Goal: Check status: Check status

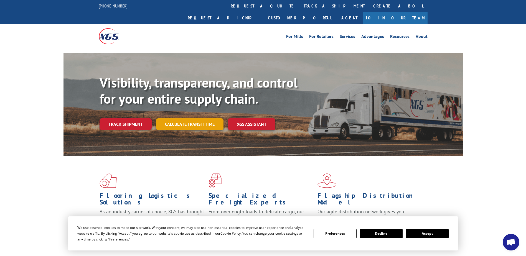
click at [195, 118] on link "Calculate transit time" at bounding box center [189, 124] width 67 height 12
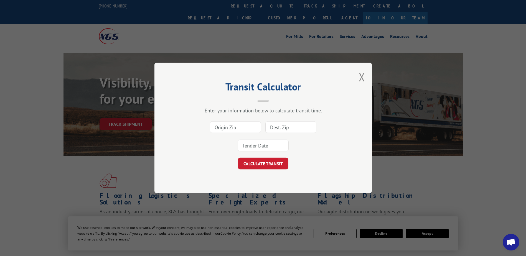
click at [139, 113] on div "Transit Calculator Enter your information below to calculate transit time. CALC…" at bounding box center [263, 128] width 526 height 256
drag, startPoint x: 362, startPoint y: 80, endPoint x: 298, endPoint y: 81, distance: 63.8
click at [361, 80] on button "Close modal" at bounding box center [362, 77] width 6 height 15
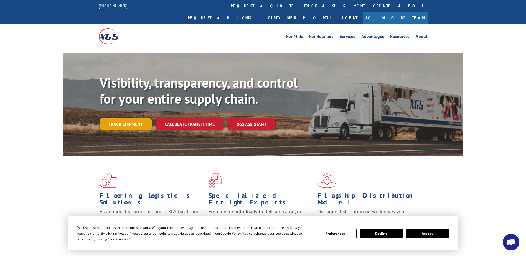
click at [125, 118] on link "Track shipment" at bounding box center [125, 124] width 52 height 12
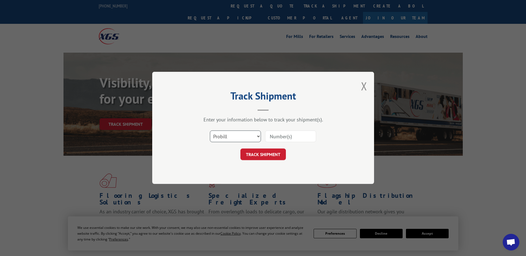
click at [254, 136] on select "Select category... Probill BOL PO" at bounding box center [235, 137] width 51 height 12
select select "bol"
click at [210, 131] on select "Select category... Probill BOL PO" at bounding box center [235, 137] width 51 height 12
click at [272, 138] on input at bounding box center [290, 137] width 51 height 12
type input "CP-028255.A"
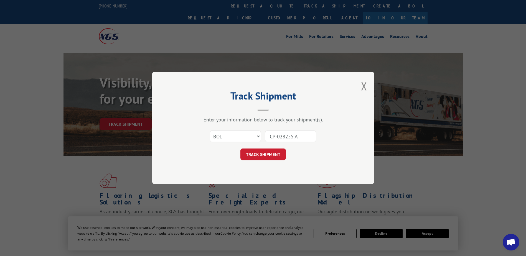
click at [265, 153] on button "TRACK SHIPMENT" at bounding box center [262, 155] width 45 height 12
